Goal: Task Accomplishment & Management: Use online tool/utility

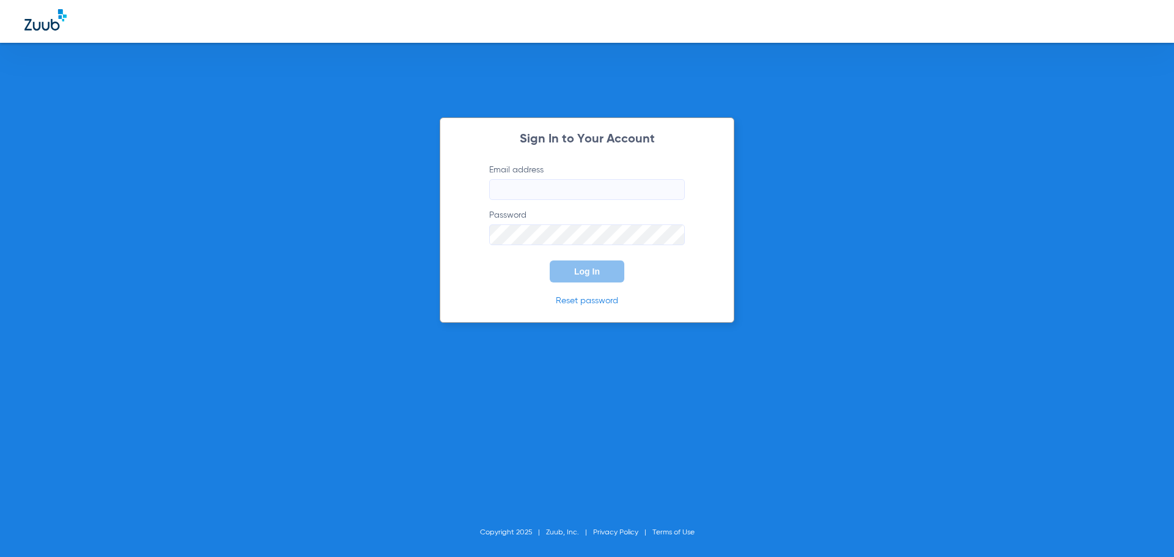
type input "[EMAIL_ADDRESS][DOMAIN_NAME]"
click at [588, 271] on span "Log In" at bounding box center [587, 272] width 26 height 10
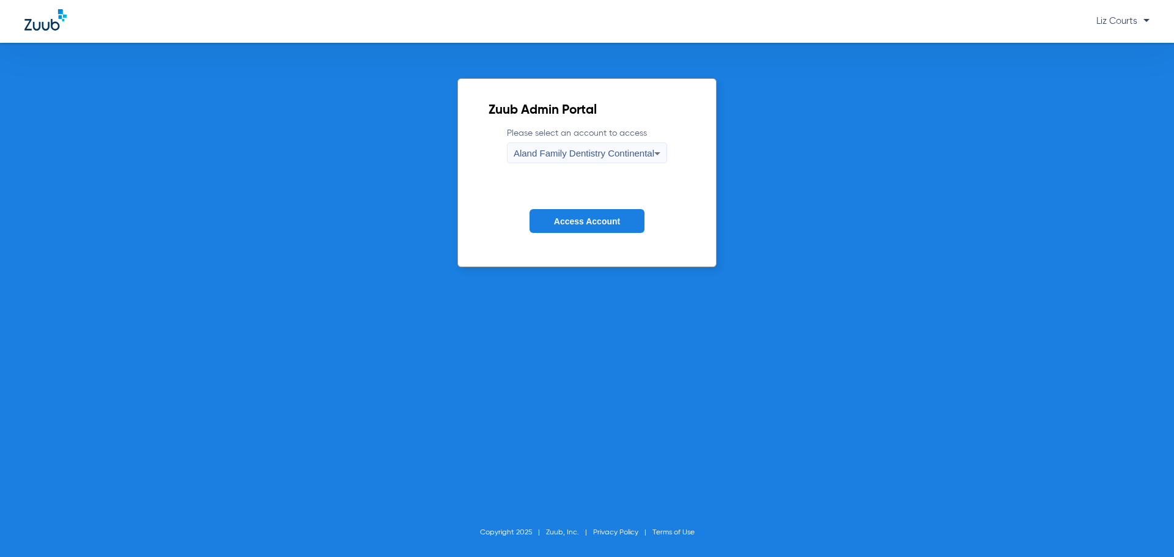
click at [586, 144] on div "Aland Family Dentistry Continental" at bounding box center [583, 153] width 141 height 21
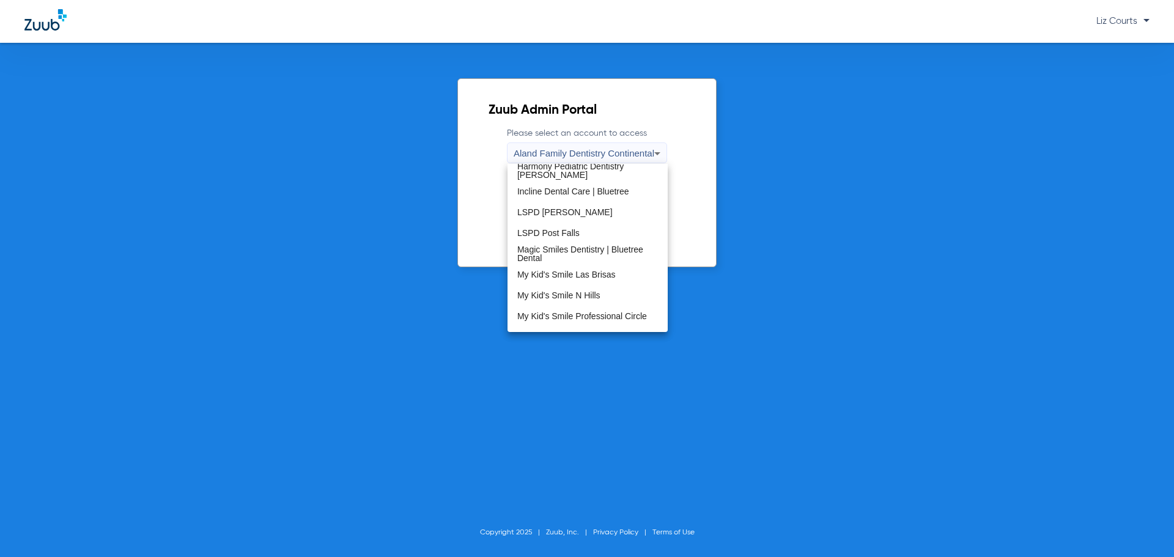
scroll to position [245, 0]
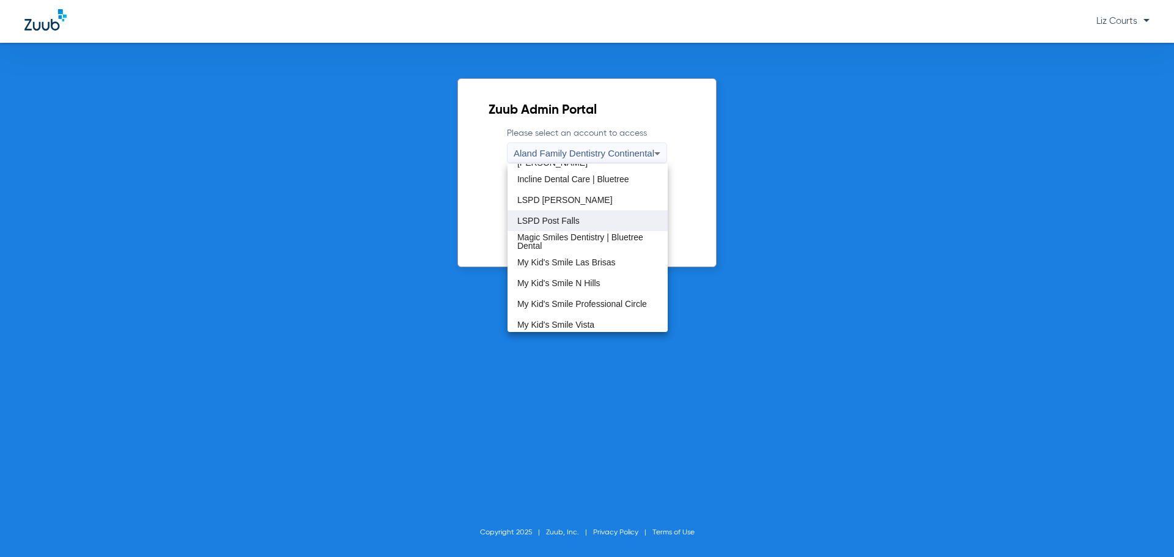
click at [587, 216] on mat-option "LSPD Post Falls" at bounding box center [587, 220] width 160 height 21
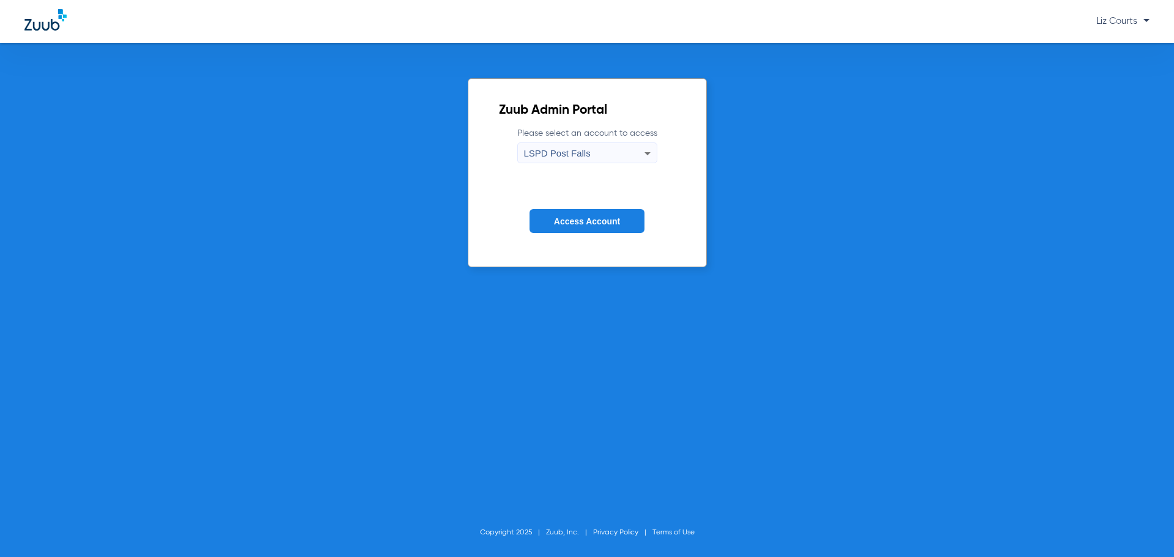
click at [587, 216] on span "Access Account" at bounding box center [587, 221] width 66 height 10
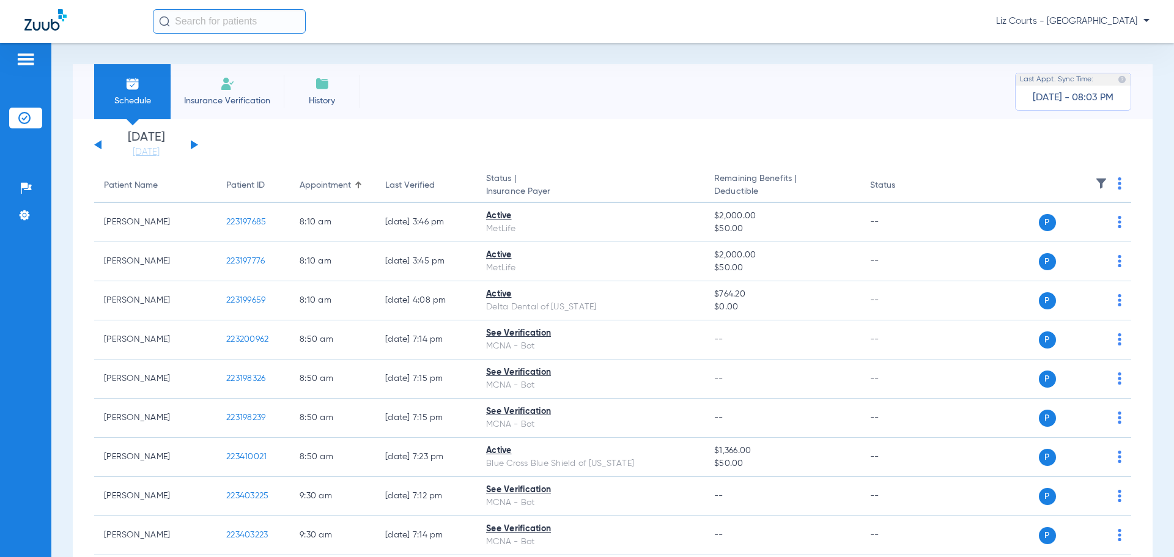
click at [1117, 182] on img at bounding box center [1119, 183] width 4 height 12
click at [1082, 228] on span "Verify All" at bounding box center [1063, 231] width 76 height 9
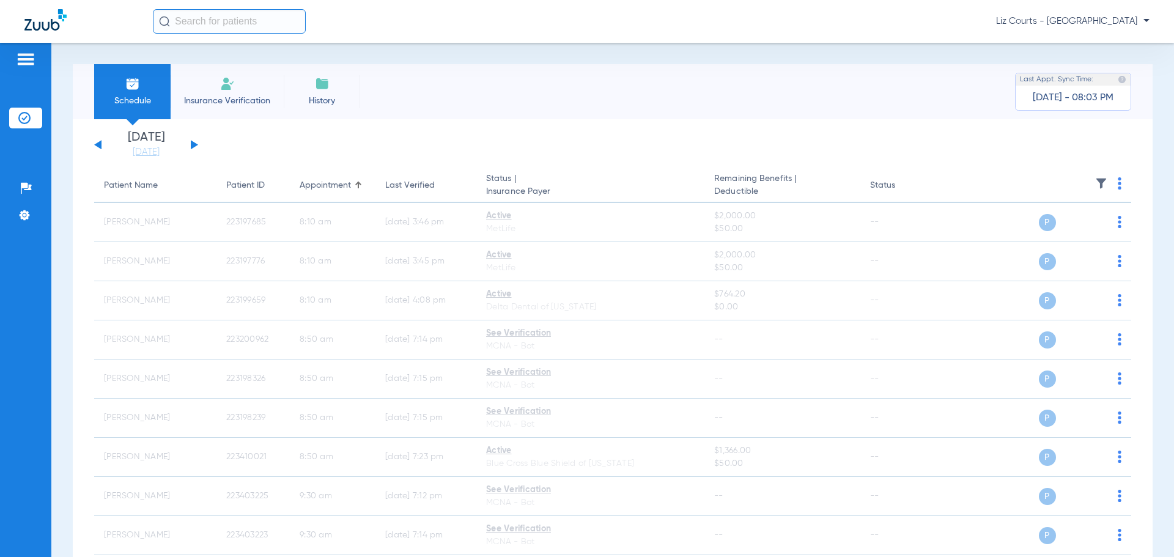
click at [1117, 182] on img at bounding box center [1119, 183] width 4 height 12
click at [941, 167] on div at bounding box center [587, 278] width 1174 height 557
click at [1095, 181] on img at bounding box center [1101, 183] width 12 height 12
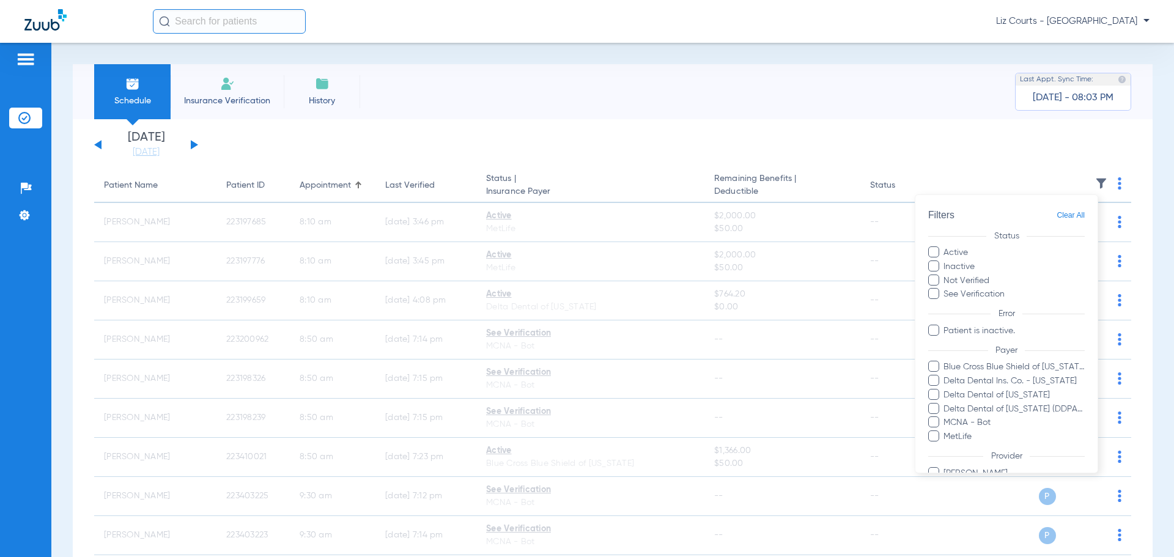
click at [930, 425] on span at bounding box center [933, 421] width 11 height 11
click at [945, 431] on input "MCNA - Bot" at bounding box center [945, 431] width 0 height 0
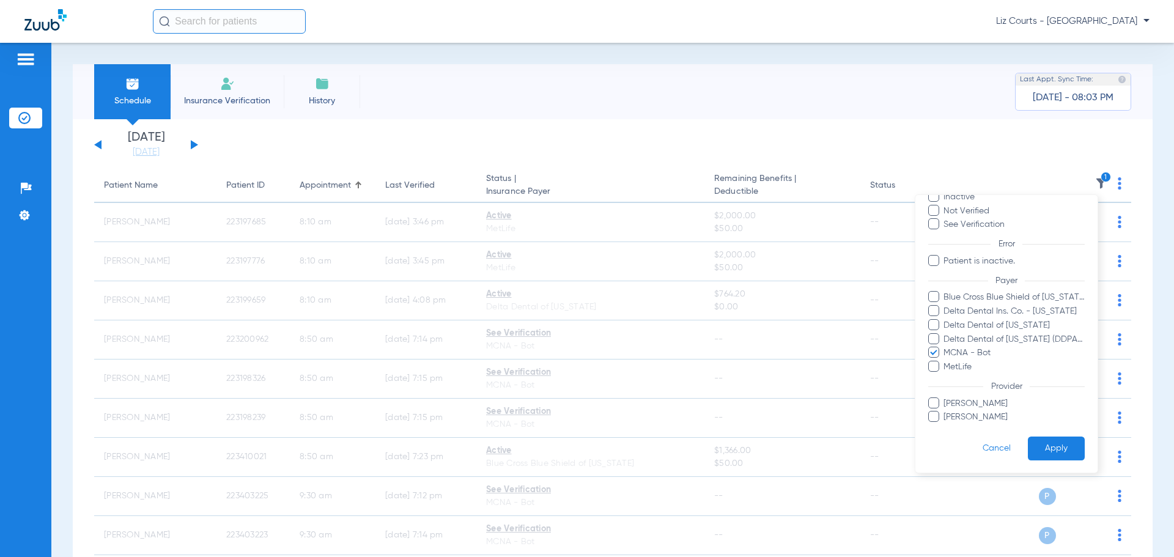
scroll to position [70, 0]
click at [1036, 451] on button "Apply" at bounding box center [1056, 448] width 57 height 24
